Goal: Task Accomplishment & Management: Use online tool/utility

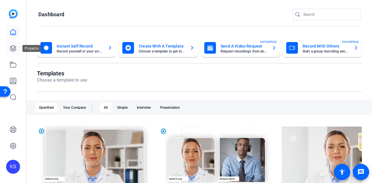
click at [12, 48] on icon at bounding box center [13, 49] width 6 height 6
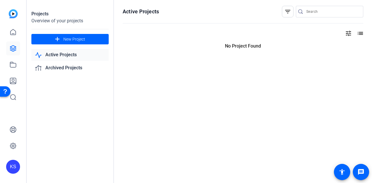
click at [355, 78] on div "Active Projects filter_list tune list No Project Found" at bounding box center [243, 91] width 258 height 183
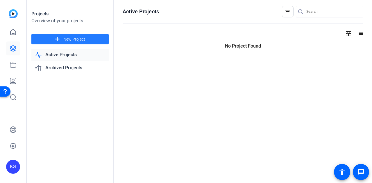
click at [67, 41] on span "New Project" at bounding box center [74, 39] width 22 height 6
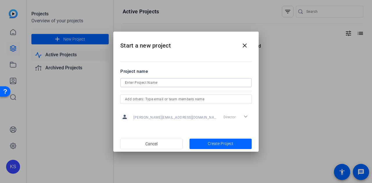
click at [159, 80] on input at bounding box center [186, 82] width 122 height 7
type input "TEST"
click at [211, 144] on span "Create Project" at bounding box center [221, 144] width 26 height 6
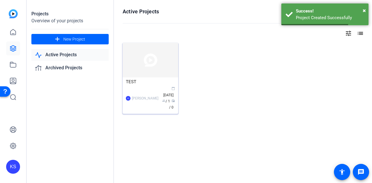
click at [149, 71] on img at bounding box center [150, 60] width 55 height 35
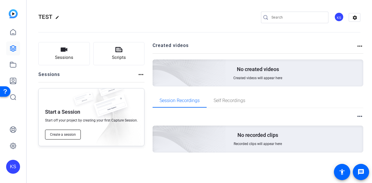
click at [67, 136] on span "Create a session" at bounding box center [63, 134] width 26 height 5
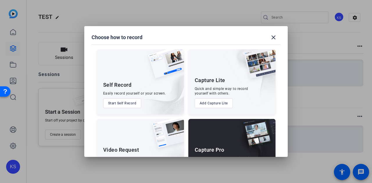
scroll to position [33, 0]
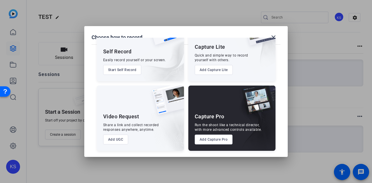
click at [112, 139] on button "Add UGC" at bounding box center [115, 140] width 25 height 10
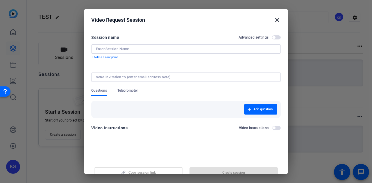
click at [130, 53] on div at bounding box center [186, 48] width 180 height 9
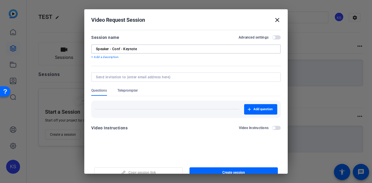
click at [122, 49] on input "Speaker - Conf - Keynote" at bounding box center [186, 49] width 180 height 5
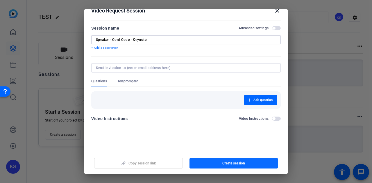
type input "Speaker - Conf Code - Keynote"
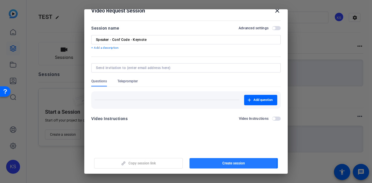
click at [213, 162] on span "button" at bounding box center [233, 164] width 89 height 14
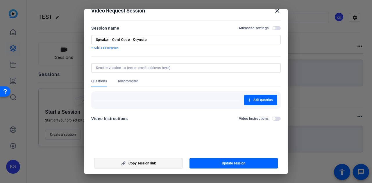
click at [166, 163] on span "button" at bounding box center [138, 164] width 88 height 14
click at [274, 11] on mat-icon "close" at bounding box center [277, 10] width 7 height 7
